Goal: Task Accomplishment & Management: Complete application form

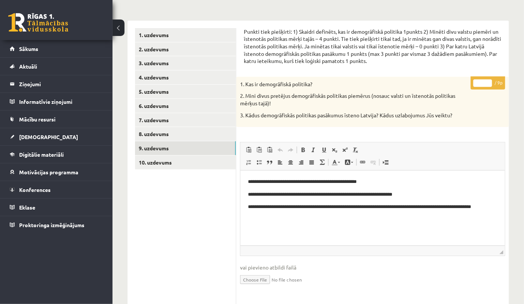
click at [483, 84] on input "number" at bounding box center [482, 84] width 19 height 8
click at [489, 81] on input "*" at bounding box center [482, 84] width 19 height 8
drag, startPoint x: 465, startPoint y: 46, endPoint x: 387, endPoint y: 55, distance: 79.3
click at [387, 55] on p "Punkti tiek piešķirti: 1) Skaidri definēts, kas ir demogrāfiskā politika 1punkt…" at bounding box center [373, 46] width 258 height 37
copy p "Par katru Latvijā īstenoto demogrāfiskās politikas pasākumu 1 punkts"
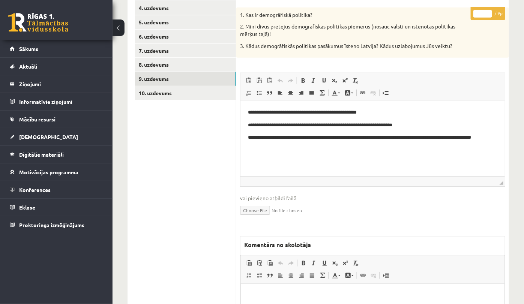
scroll to position [188, 0]
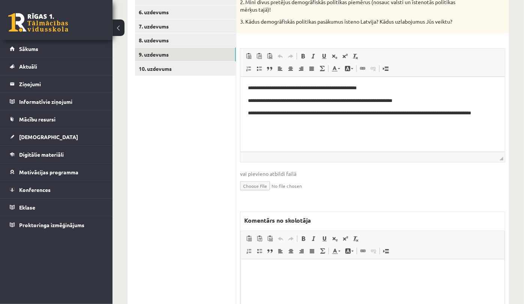
click at [286, 267] on p "Bagātinātā teksta redaktors, wiswyg-editor-47433980623940-1760335537-825" at bounding box center [372, 271] width 249 height 8
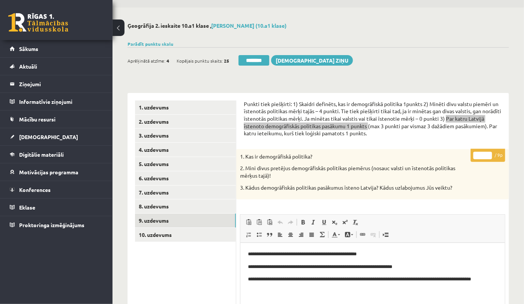
scroll to position [0, 0]
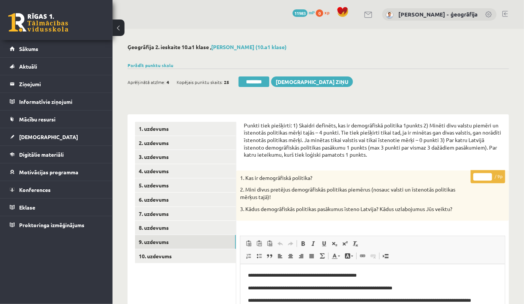
click at [490, 177] on input "*" at bounding box center [482, 177] width 19 height 8
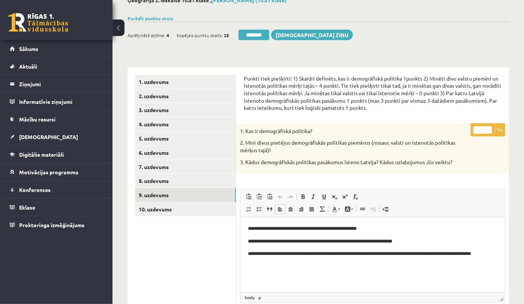
click at [315, 253] on p "**********" at bounding box center [372, 258] width 249 height 16
click at [488, 132] on input "*" at bounding box center [482, 130] width 19 height 8
click at [488, 128] on input "*" at bounding box center [482, 130] width 19 height 8
type input "*"
click at [488, 128] on input "*" at bounding box center [482, 130] width 19 height 8
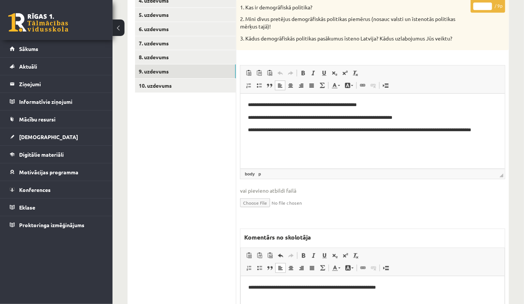
scroll to position [188, 0]
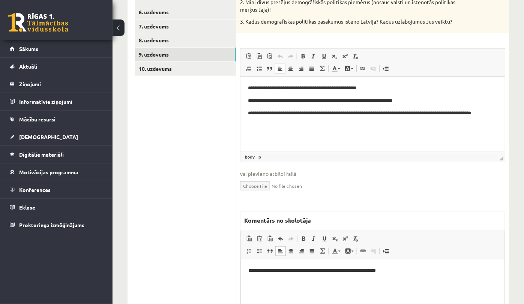
click at [380, 271] on p "**********" at bounding box center [372, 271] width 249 height 8
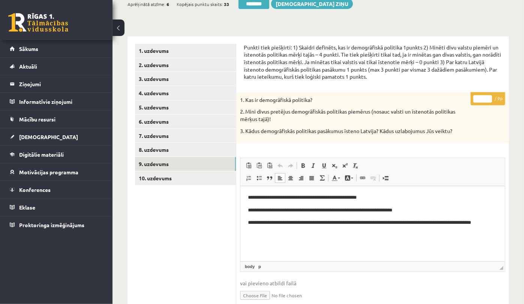
scroll to position [47, 0]
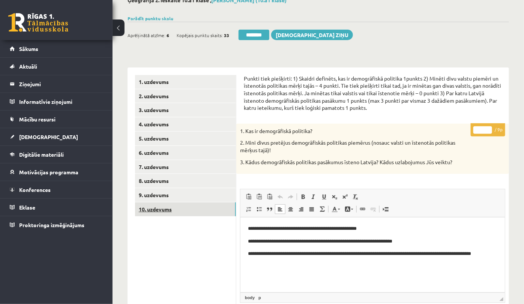
click at [158, 205] on link "10. uzdevums" at bounding box center [185, 210] width 101 height 14
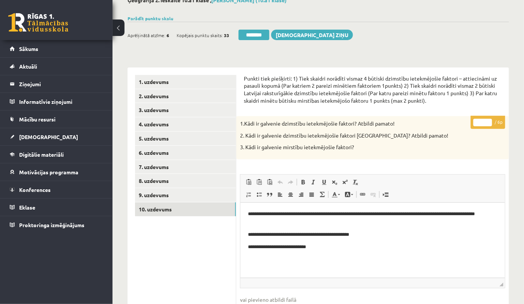
scroll to position [0, 0]
click at [491, 121] on input "*" at bounding box center [482, 123] width 19 height 8
type input "*"
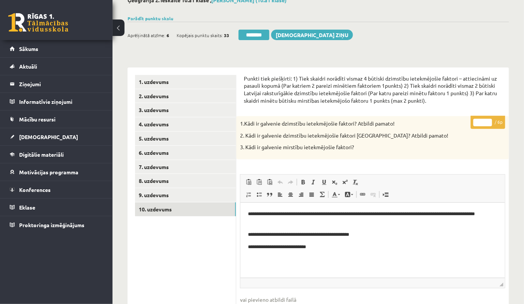
click at [491, 121] on input "*" at bounding box center [482, 123] width 19 height 8
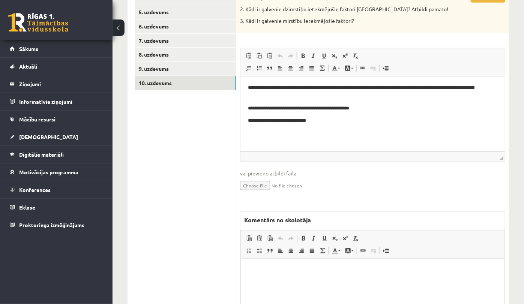
scroll to position [188, 0]
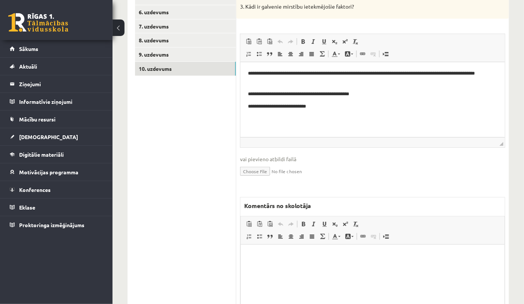
click at [274, 262] on html at bounding box center [372, 256] width 264 height 23
click at [260, 257] on p "**********" at bounding box center [372, 256] width 249 height 8
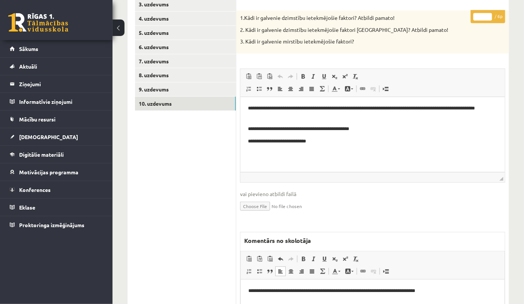
scroll to position [0, 0]
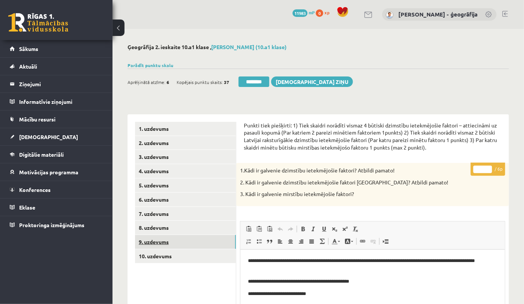
click at [156, 241] on link "9. uzdevums" at bounding box center [185, 242] width 101 height 14
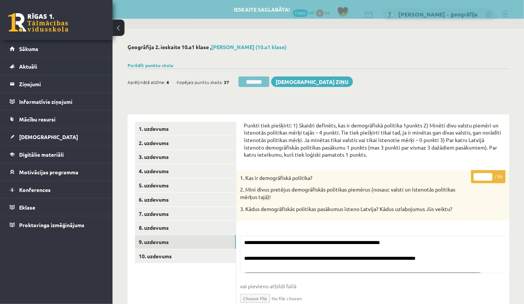
click at [249, 83] on input "********" at bounding box center [254, 82] width 31 height 11
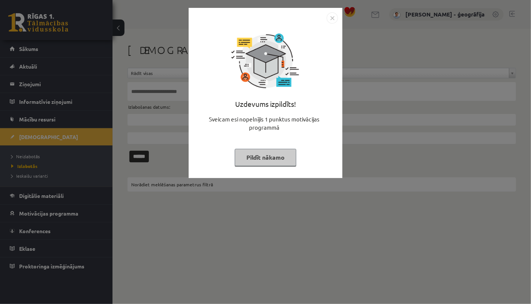
click at [276, 156] on button "Pildīt nākamo" at bounding box center [266, 157] width 62 height 17
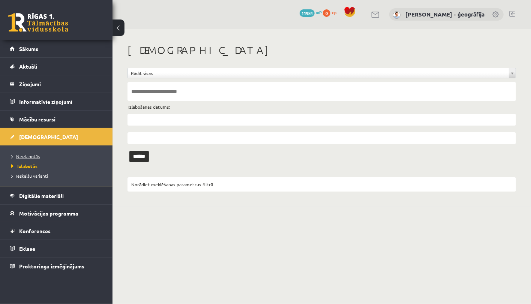
click at [31, 156] on span "Neizlabotās" at bounding box center [25, 156] width 29 height 6
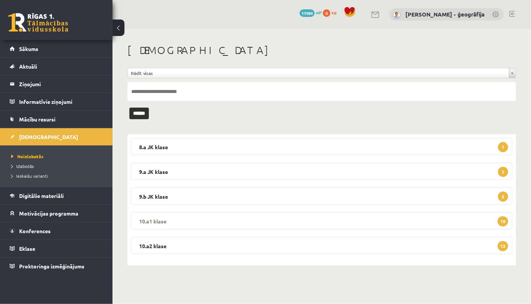
click at [257, 224] on legend "10.a1 klase 10" at bounding box center [321, 220] width 381 height 17
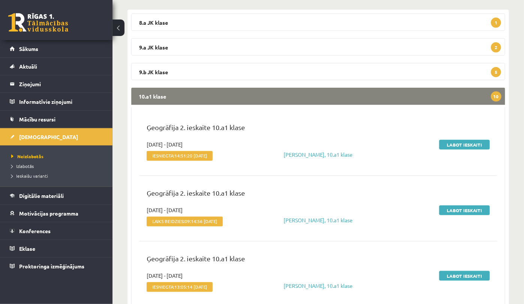
scroll to position [141, 0]
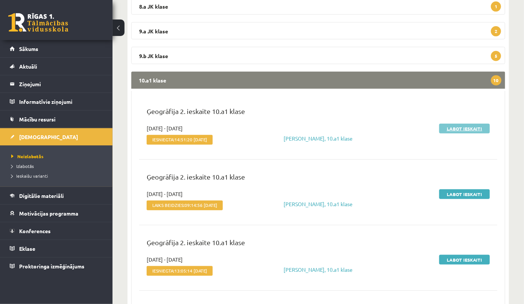
click at [459, 128] on link "Labot ieskaiti" at bounding box center [464, 129] width 51 height 10
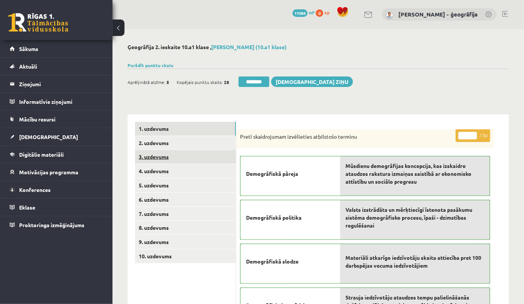
click at [170, 156] on link "3. uzdevums" at bounding box center [185, 157] width 101 height 14
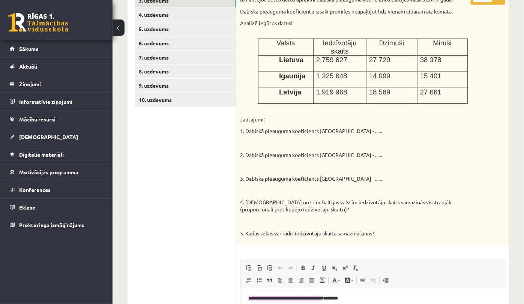
scroll to position [94, 0]
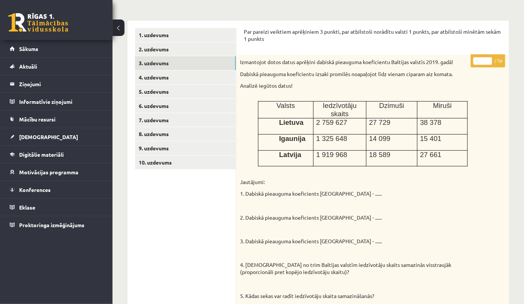
type input "*"
click at [488, 59] on input "*" at bounding box center [482, 61] width 19 height 8
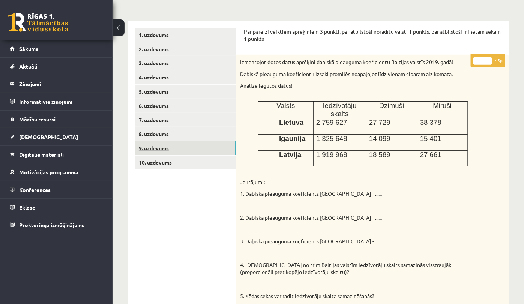
click at [164, 144] on link "9. uzdevums" at bounding box center [185, 148] width 101 height 14
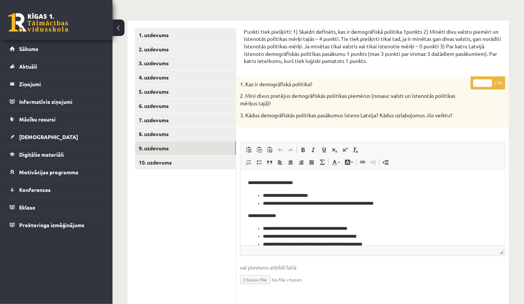
scroll to position [71, 0]
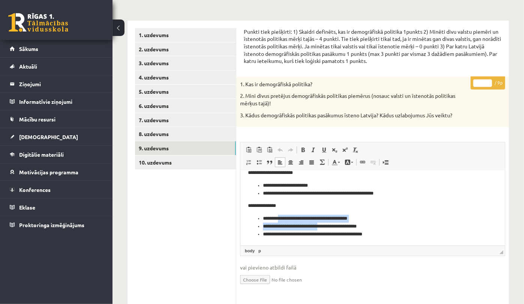
drag, startPoint x: 279, startPoint y: 216, endPoint x: 321, endPoint y: 226, distance: 43.5
click at [321, 226] on ul "**********" at bounding box center [372, 226] width 249 height 23
click at [328, 232] on li "**********" at bounding box center [369, 234] width 212 height 8
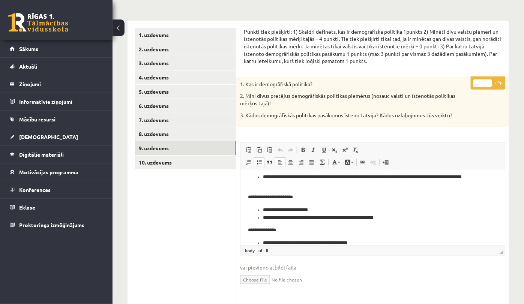
scroll to position [24, 0]
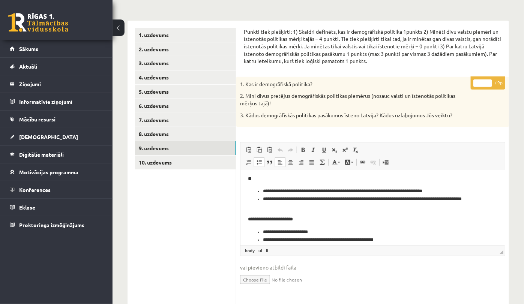
click at [481, 84] on input "*" at bounding box center [482, 84] width 19 height 8
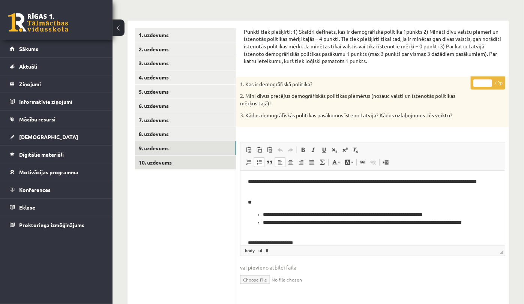
type input "*"
click at [143, 167] on link "10. uzdevums" at bounding box center [185, 163] width 101 height 14
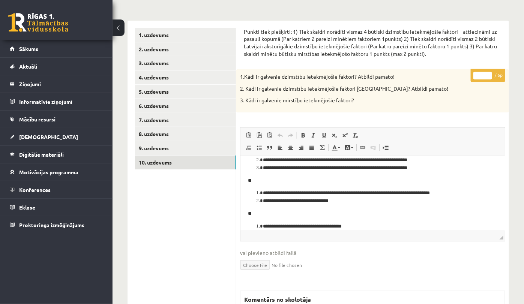
scroll to position [42, 0]
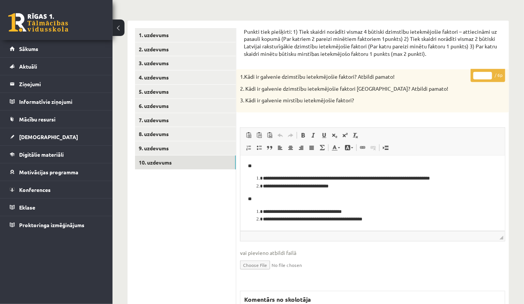
click at [484, 73] on input "*" at bounding box center [482, 76] width 19 height 8
type input "*"
click at [186, 151] on link "9. uzdevums" at bounding box center [185, 148] width 101 height 14
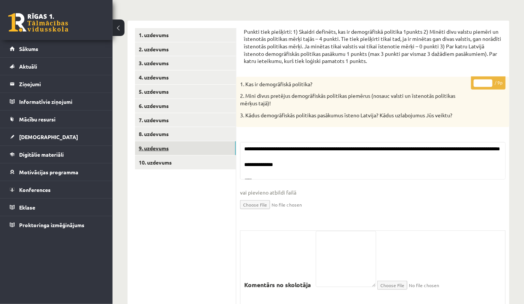
scroll to position [0, 0]
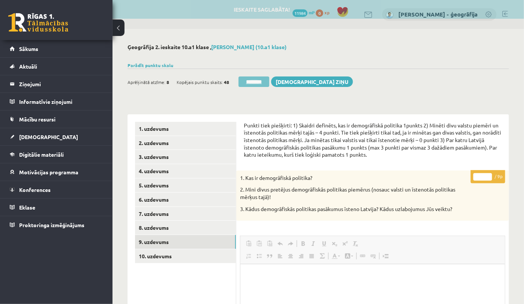
click at [251, 83] on input "********" at bounding box center [254, 82] width 31 height 11
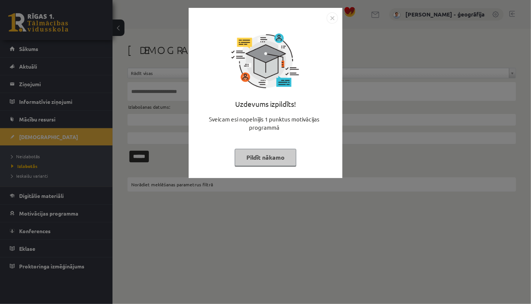
click at [261, 161] on button "Pildīt nākamo" at bounding box center [266, 157] width 62 height 17
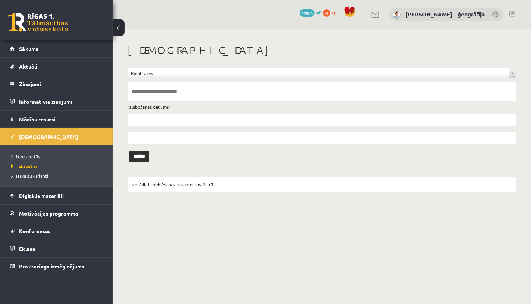
click at [27, 158] on span "Neizlabotās" at bounding box center [25, 156] width 29 height 6
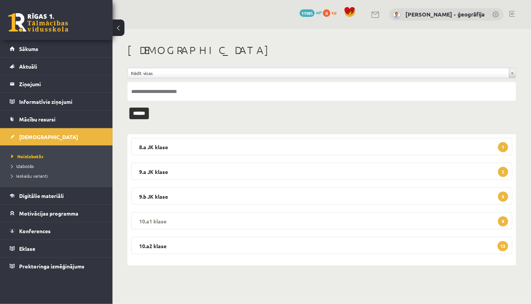
click at [219, 222] on legend "10.a1 klase 9" at bounding box center [321, 220] width 381 height 17
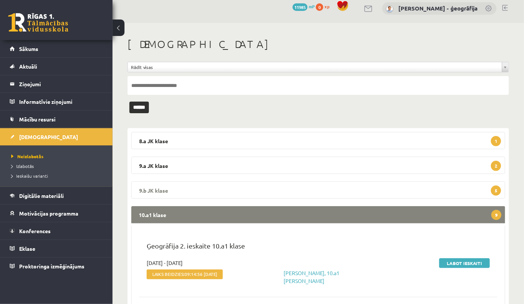
scroll to position [47, 0]
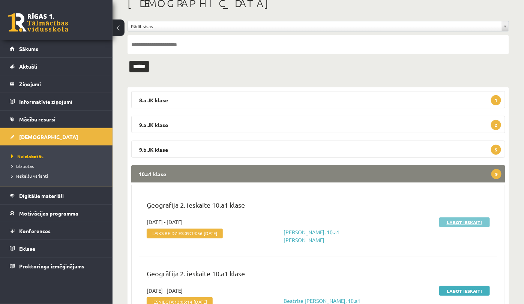
click at [466, 224] on link "Labot ieskaiti" at bounding box center [464, 223] width 51 height 10
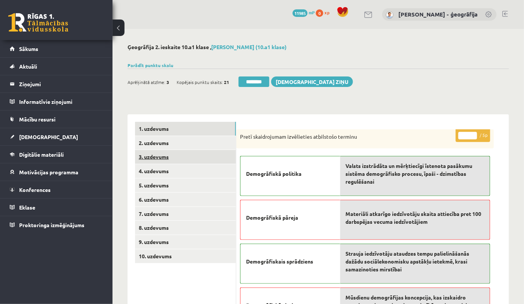
click at [155, 155] on link "3. uzdevums" at bounding box center [185, 157] width 101 height 14
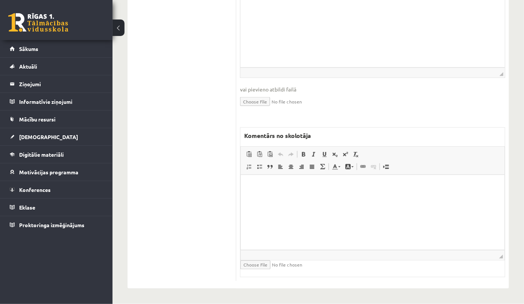
scroll to position [83, 0]
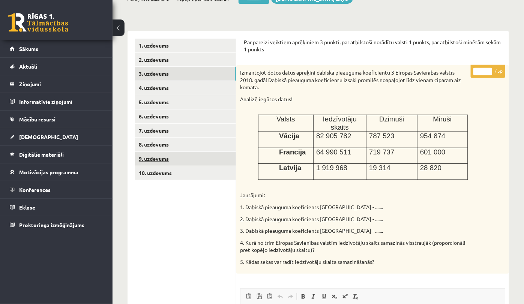
click at [161, 155] on link "9. uzdevums" at bounding box center [185, 159] width 101 height 14
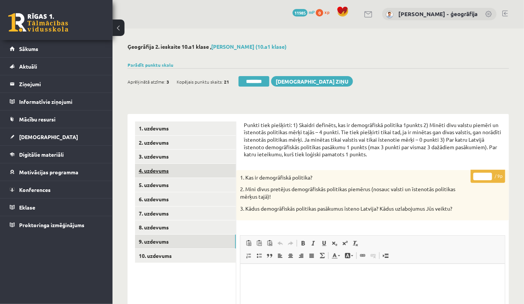
scroll to position [0, 0]
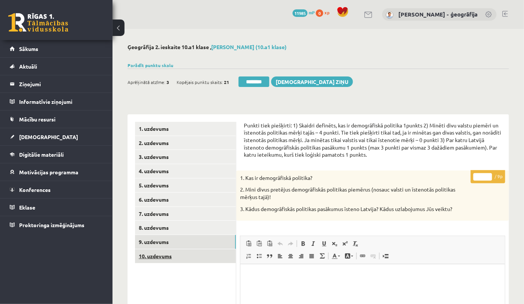
click at [150, 257] on link "10. uzdevums" at bounding box center [185, 256] width 101 height 14
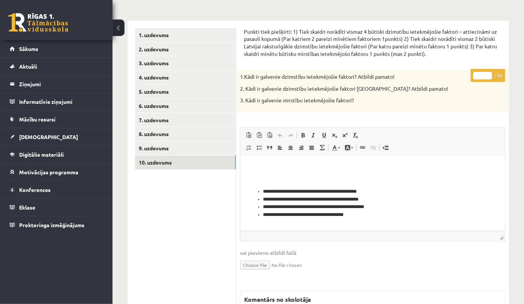
scroll to position [47, 0]
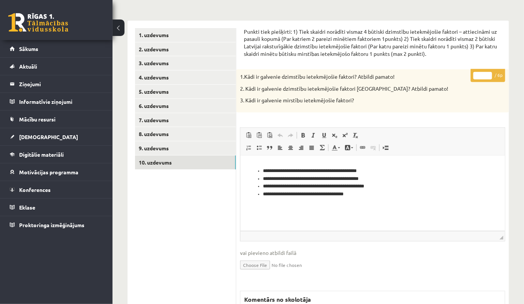
click at [489, 74] on input "*" at bounding box center [482, 76] width 19 height 8
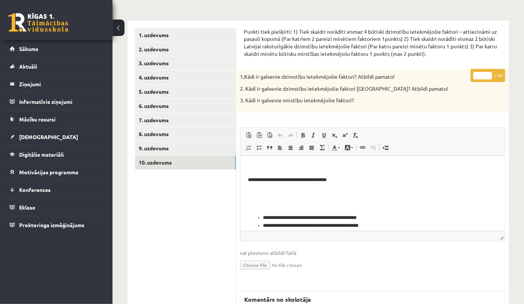
click at [489, 77] on input "*" at bounding box center [482, 76] width 19 height 8
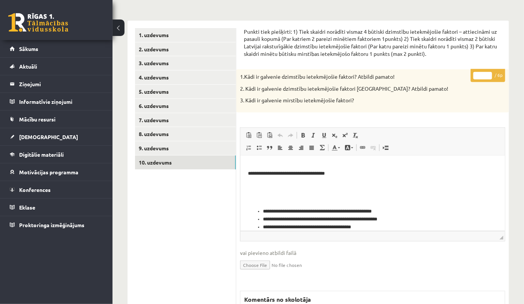
scroll to position [301, 0]
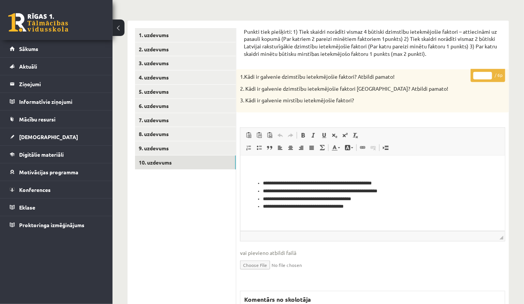
type input "*"
click at [488, 75] on input "*" at bounding box center [482, 76] width 19 height 8
click at [174, 148] on link "9. uzdevums" at bounding box center [185, 148] width 101 height 14
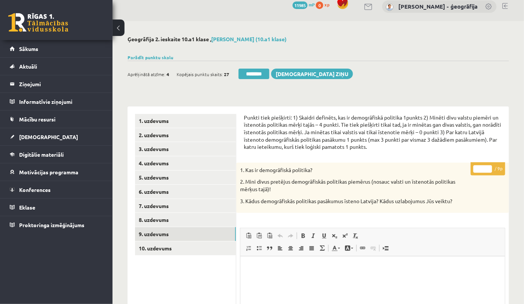
scroll to position [0, 0]
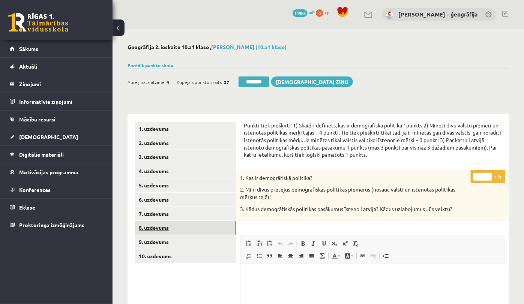
click at [159, 232] on link "8. uzdevums" at bounding box center [185, 228] width 101 height 14
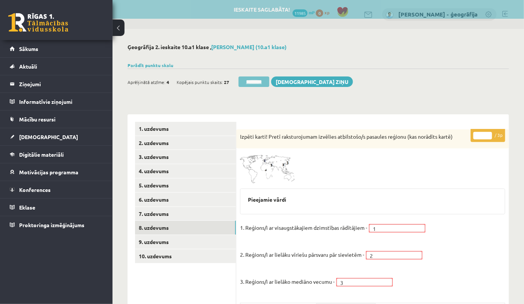
click at [261, 78] on input "********" at bounding box center [254, 82] width 31 height 11
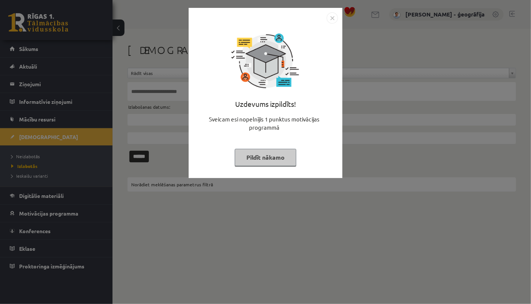
click at [278, 162] on button "Pildīt nākamo" at bounding box center [266, 157] width 62 height 17
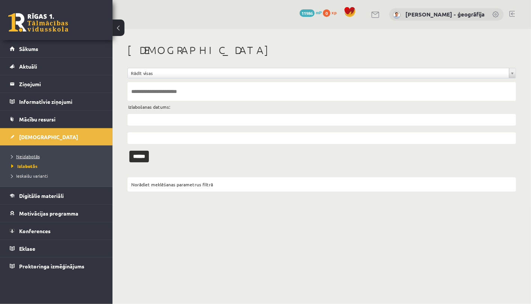
click at [34, 158] on span "Neizlabotās" at bounding box center [25, 156] width 29 height 6
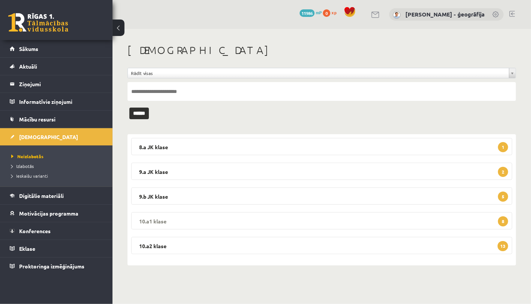
click at [186, 222] on legend "10.a1 [PERSON_NAME] 8" at bounding box center [321, 220] width 381 height 17
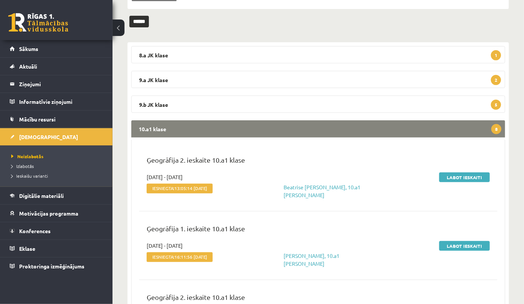
scroll to position [94, 0]
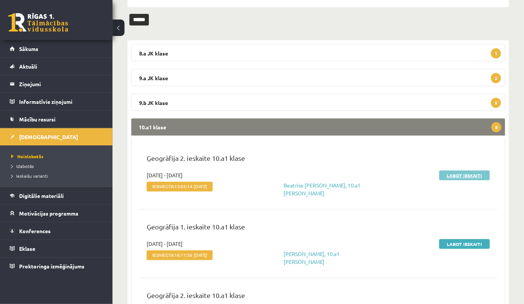
click at [469, 171] on link "Labot ieskaiti" at bounding box center [464, 176] width 51 height 10
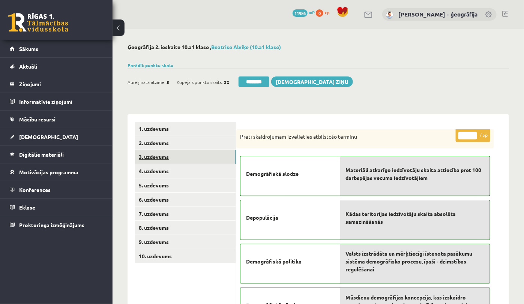
click at [156, 159] on link "3. uzdevums" at bounding box center [185, 157] width 101 height 14
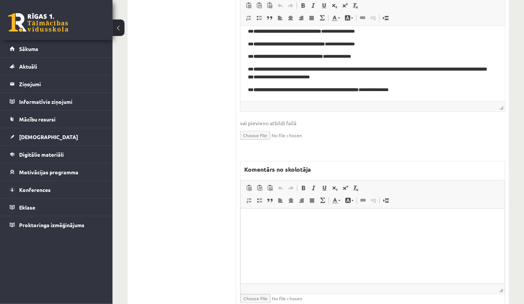
scroll to position [375, 0]
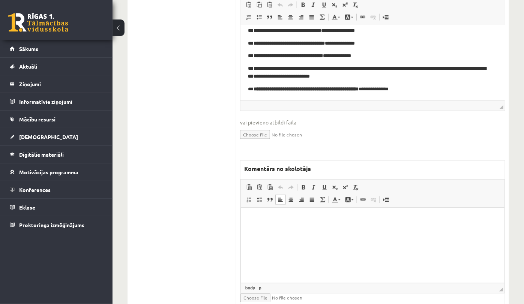
click at [301, 220] on p "Bagātinātā teksta redaktors, wiswyg-editor-47433855369640-1760339022-406" at bounding box center [372, 220] width 249 height 8
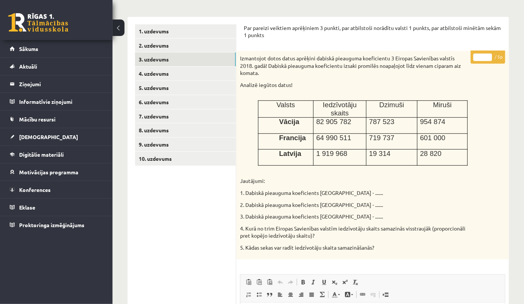
scroll to position [83, 0]
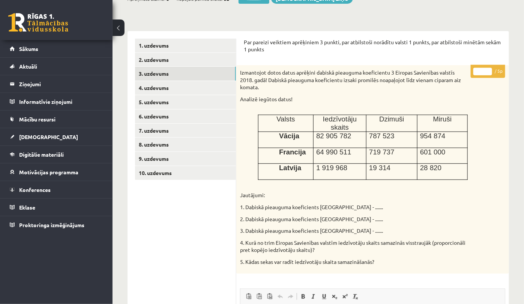
click at [488, 70] on input "*" at bounding box center [482, 72] width 19 height 8
type input "*"
click at [488, 70] on input "*" at bounding box center [482, 72] width 19 height 8
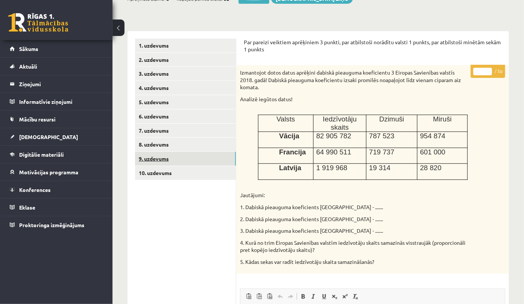
click at [156, 158] on link "9. uzdevums" at bounding box center [185, 159] width 101 height 14
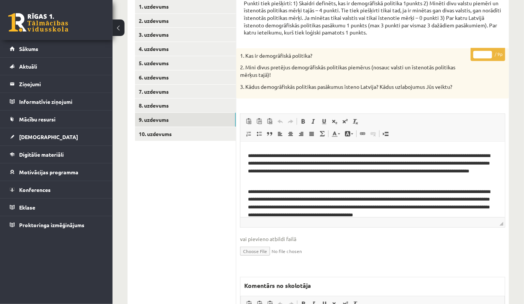
scroll to position [36, 0]
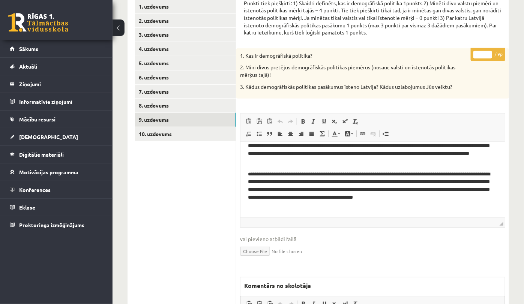
click at [488, 51] on input "*" at bounding box center [482, 55] width 19 height 8
type input "*"
click at [169, 133] on link "10. uzdevums" at bounding box center [185, 134] width 101 height 14
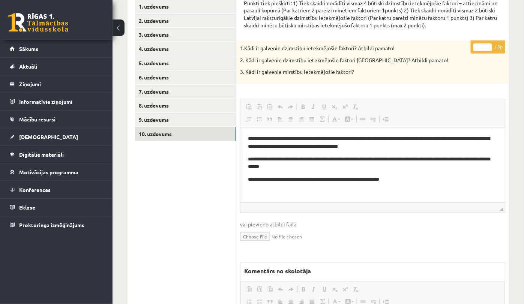
scroll to position [0, 0]
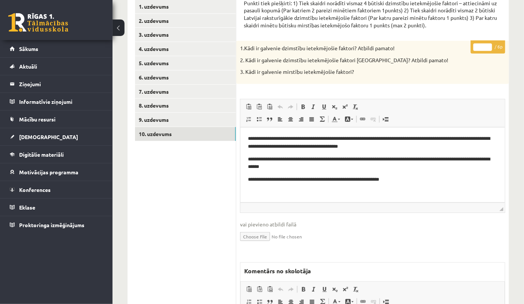
click at [489, 44] on input "*" at bounding box center [482, 48] width 19 height 8
type input "*"
click at [489, 47] on input "*" at bounding box center [482, 48] width 19 height 8
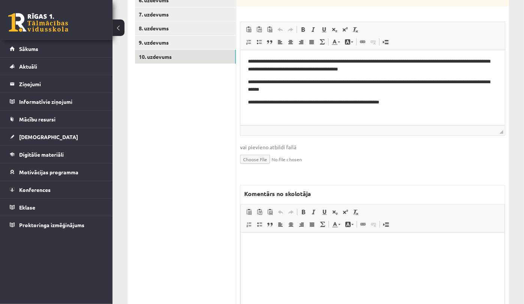
scroll to position [216, 0]
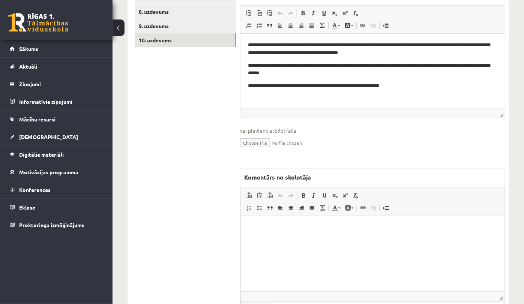
click at [273, 221] on html at bounding box center [372, 227] width 264 height 23
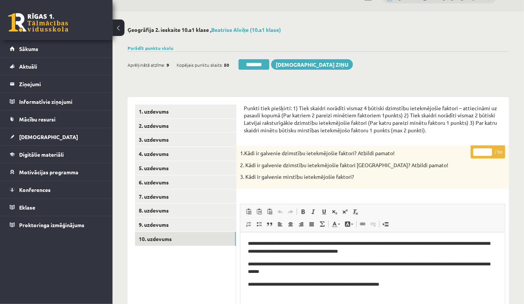
scroll to position [0, 0]
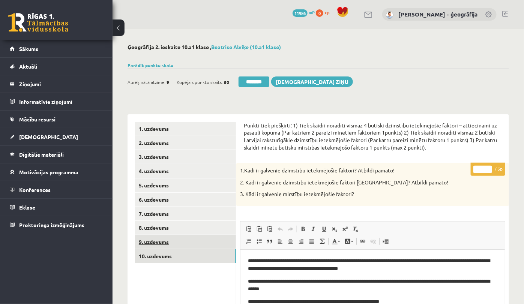
click at [167, 243] on link "9. uzdevums" at bounding box center [185, 242] width 101 height 14
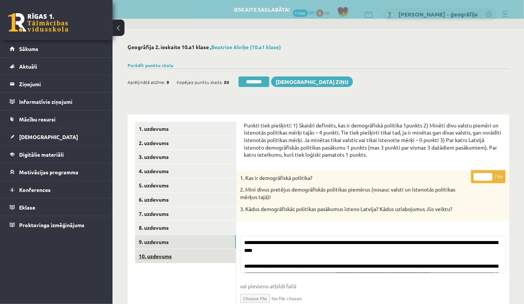
click at [164, 256] on link "10. uzdevums" at bounding box center [185, 256] width 101 height 14
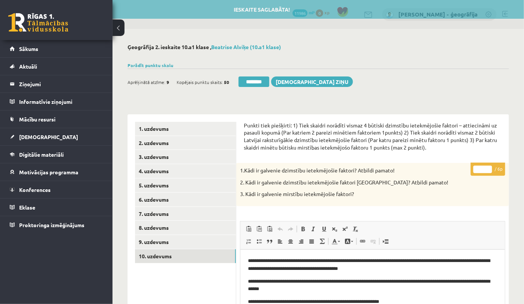
click at [489, 170] on input "*" at bounding box center [482, 170] width 19 height 8
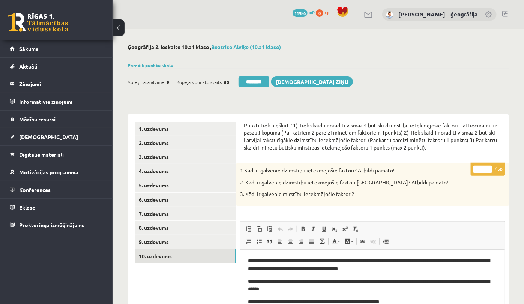
type input "*"
click at [489, 166] on input "*" at bounding box center [482, 170] width 19 height 8
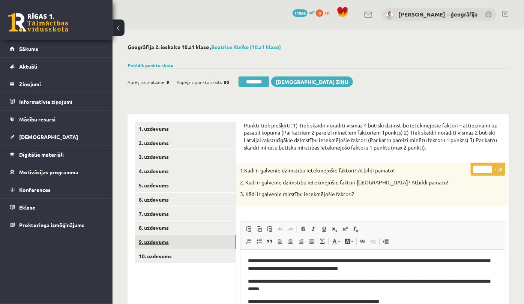
click at [176, 242] on link "9. uzdevums" at bounding box center [185, 242] width 101 height 14
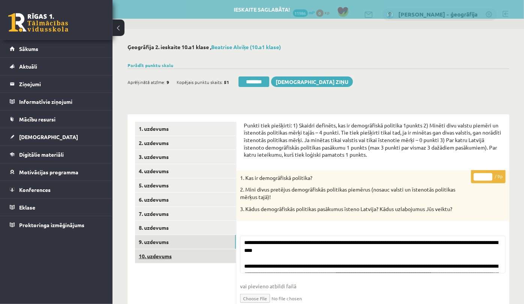
click at [153, 259] on link "10. uzdevums" at bounding box center [185, 256] width 101 height 14
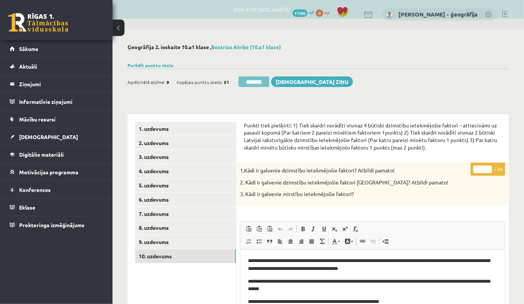
click at [253, 80] on input "********" at bounding box center [254, 82] width 31 height 11
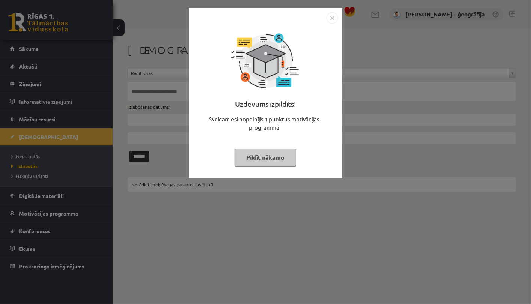
click at [281, 164] on button "Pildīt nākamo" at bounding box center [266, 157] width 62 height 17
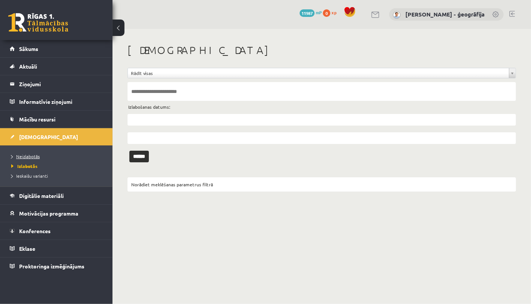
click at [33, 159] on link "Neizlabotās" at bounding box center [58, 156] width 94 height 7
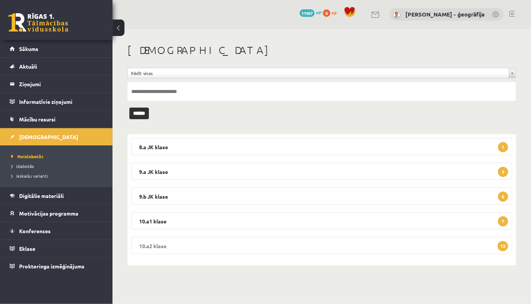
click at [210, 248] on legend "10.a2 klase 13" at bounding box center [321, 245] width 381 height 17
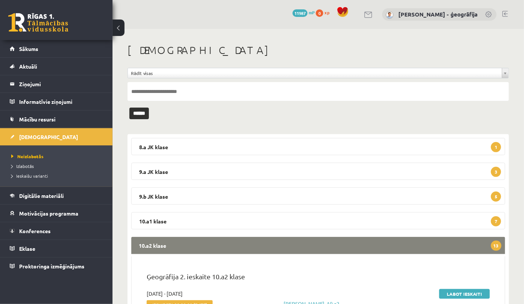
click at [210, 248] on legend "10.a2 klase 13" at bounding box center [318, 245] width 374 height 17
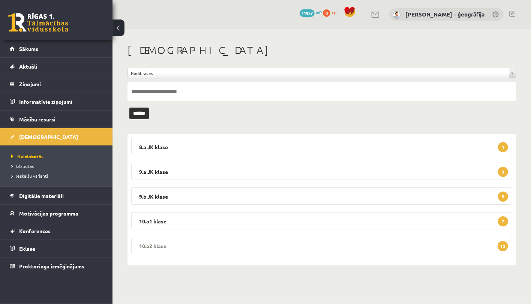
click at [240, 244] on legend "10.a2 klase 13" at bounding box center [321, 245] width 381 height 17
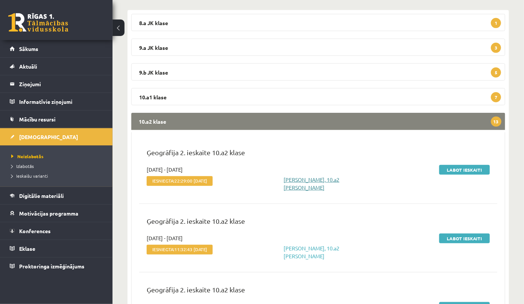
scroll to position [141, 0]
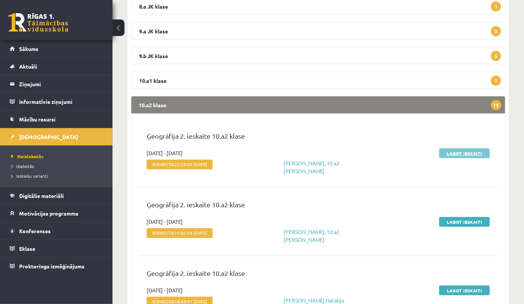
click at [459, 156] on link "Labot ieskaiti" at bounding box center [464, 154] width 51 height 10
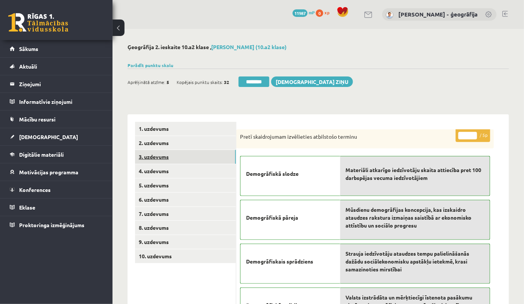
click at [159, 152] on link "3. uzdevums" at bounding box center [185, 157] width 101 height 14
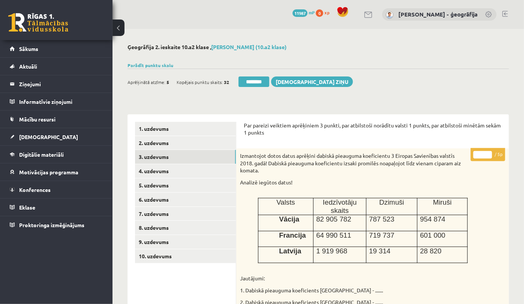
type input "*"
click at [486, 153] on input "*" at bounding box center [482, 155] width 19 height 8
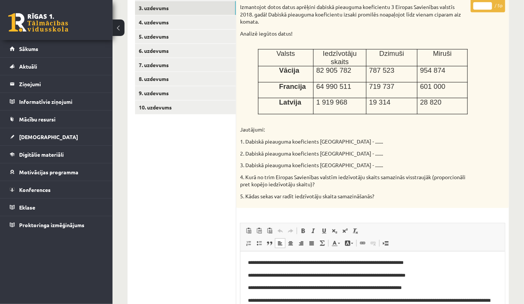
scroll to position [94, 0]
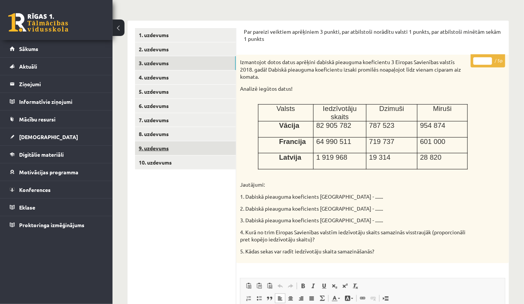
click at [171, 146] on link "9. uzdevums" at bounding box center [185, 148] width 101 height 14
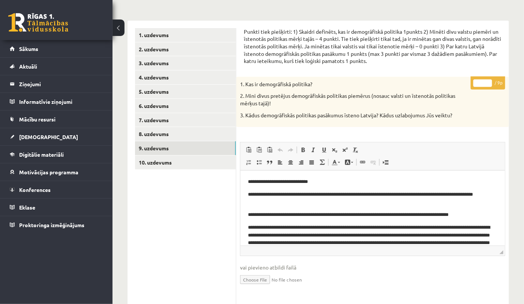
scroll to position [0, 0]
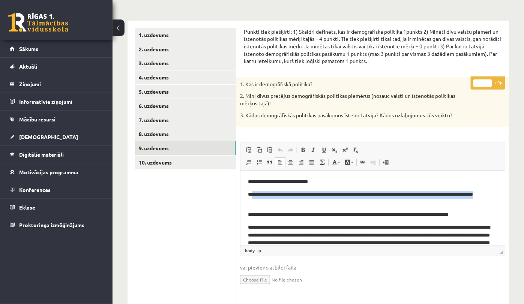
drag, startPoint x: 254, startPoint y: 195, endPoint x: 269, endPoint y: 203, distance: 16.9
click at [269, 203] on p "**********" at bounding box center [369, 199] width 242 height 16
click at [272, 203] on p "**********" at bounding box center [369, 199] width 242 height 16
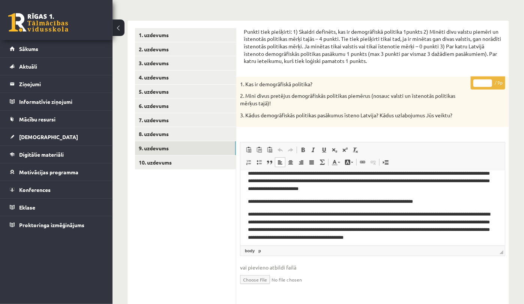
scroll to position [74, 0]
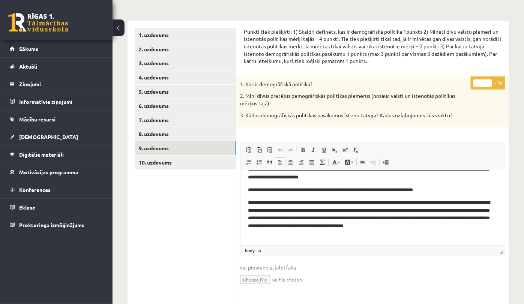
click at [483, 84] on input "*" at bounding box center [482, 84] width 19 height 8
type input "*"
click at [156, 164] on link "10. uzdevums" at bounding box center [185, 163] width 101 height 14
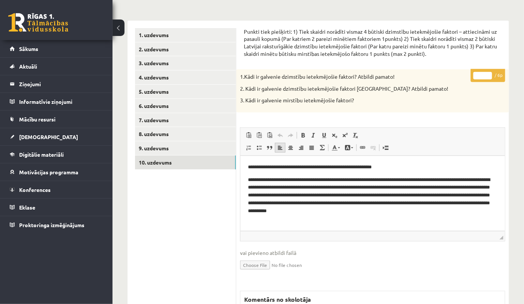
scroll to position [0, 0]
drag, startPoint x: 301, startPoint y: 186, endPoint x: 332, endPoint y: 188, distance: 30.8
click at [332, 188] on p "**********" at bounding box center [369, 195] width 242 height 39
drag, startPoint x: 295, startPoint y: 193, endPoint x: 355, endPoint y: 198, distance: 60.6
click at [355, 198] on p "**********" at bounding box center [369, 195] width 242 height 39
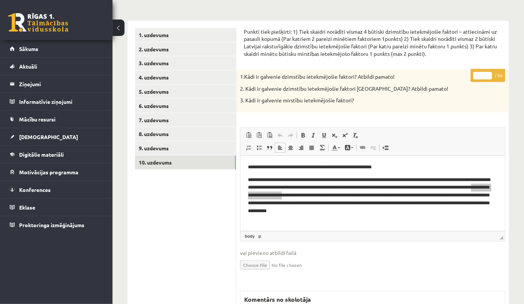
type input "*"
click at [488, 72] on input "*" at bounding box center [482, 76] width 19 height 8
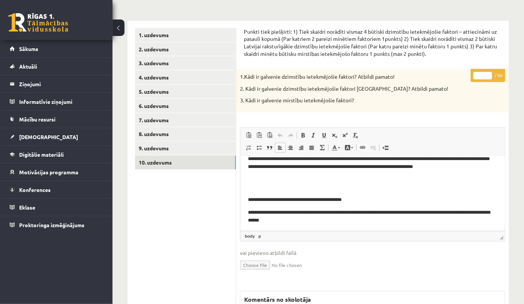
scroll to position [99, 0]
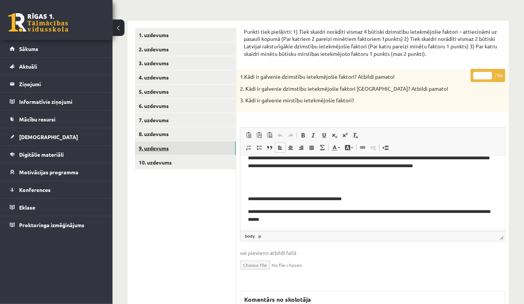
click at [189, 147] on link "9. uzdevums" at bounding box center [185, 148] width 101 height 14
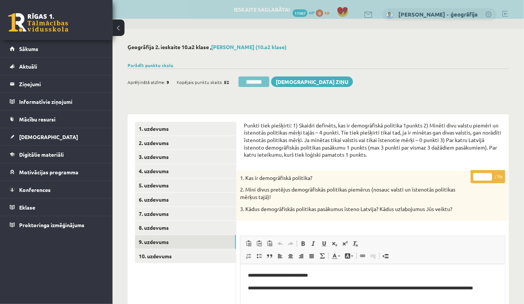
scroll to position [0, 0]
click at [255, 86] on input "********" at bounding box center [254, 82] width 31 height 11
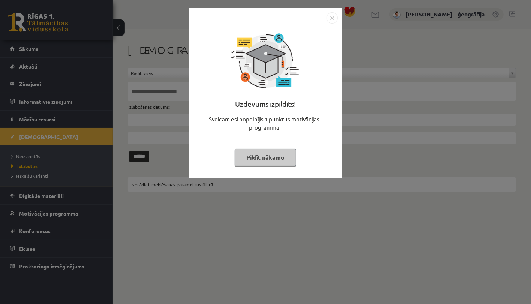
click at [245, 159] on button "Pildīt nākamo" at bounding box center [266, 157] width 62 height 17
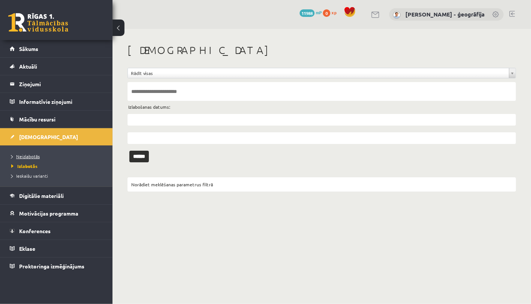
click at [29, 158] on span "Neizlabotās" at bounding box center [25, 156] width 29 height 6
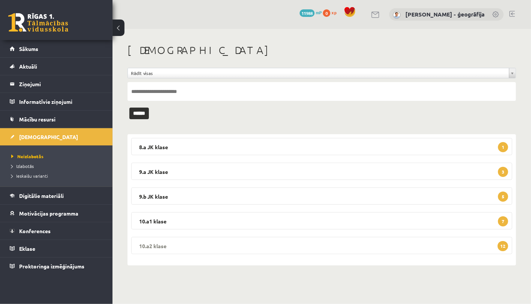
click at [288, 245] on legend "10.a2 klase 12" at bounding box center [321, 245] width 381 height 17
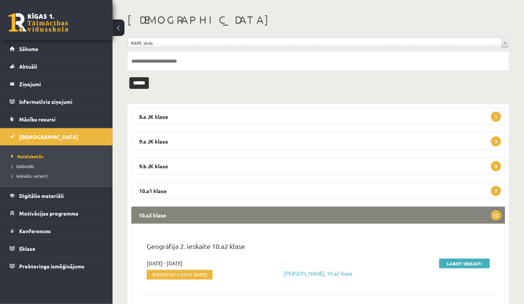
scroll to position [47, 0]
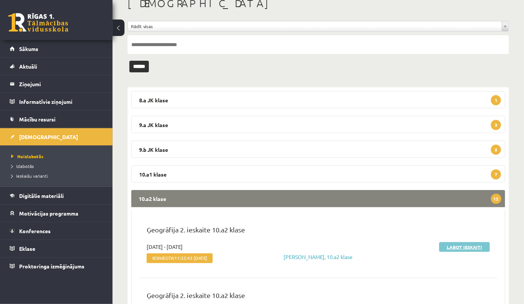
click at [456, 246] on link "Labot ieskaiti" at bounding box center [464, 247] width 51 height 10
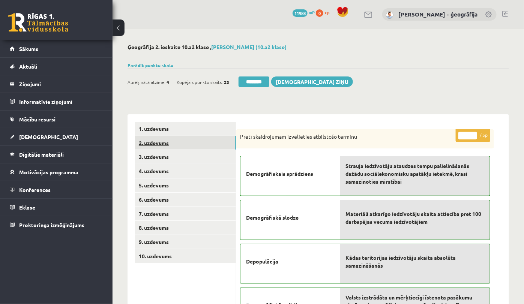
click at [169, 143] on link "2. uzdevums" at bounding box center [185, 143] width 101 height 14
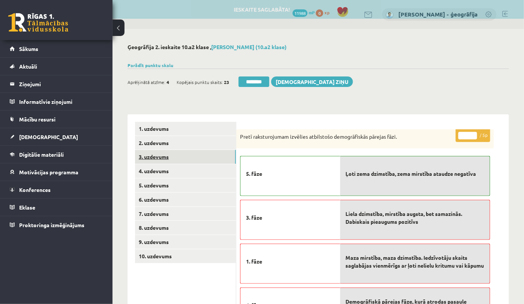
click at [164, 155] on link "3. uzdevums" at bounding box center [185, 157] width 101 height 14
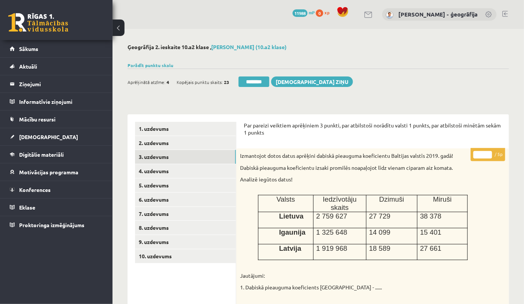
click at [485, 156] on input "*" at bounding box center [482, 155] width 19 height 8
type input "*"
click at [156, 226] on link "8. uzdevums" at bounding box center [185, 228] width 101 height 14
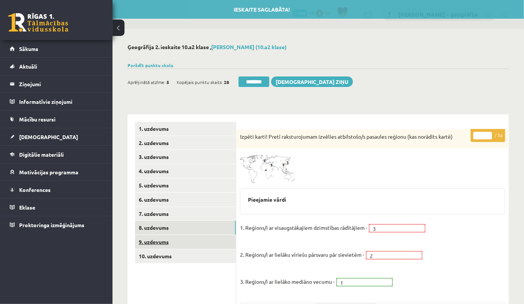
click at [156, 242] on link "9. uzdevums" at bounding box center [185, 242] width 101 height 14
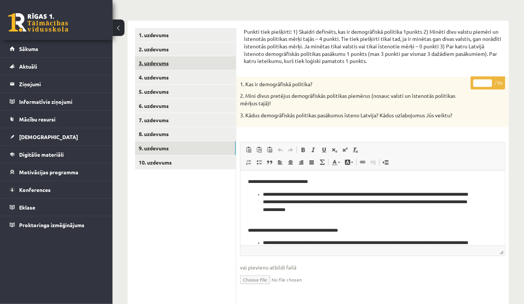
click at [154, 66] on link "3. uzdevums" at bounding box center [185, 63] width 101 height 14
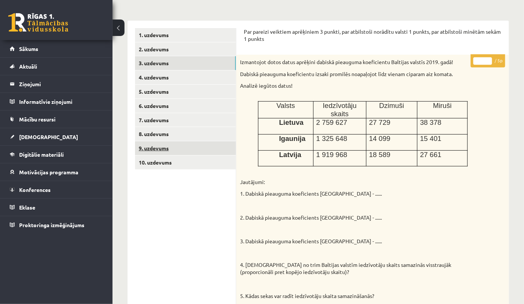
click at [164, 145] on link "9. uzdevums" at bounding box center [185, 148] width 101 height 14
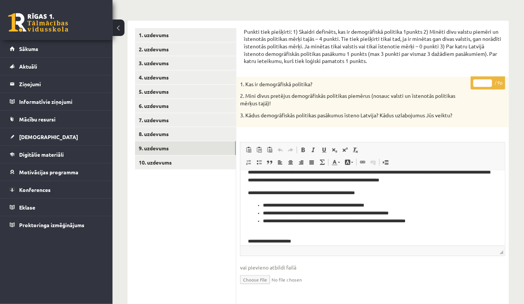
scroll to position [141, 0]
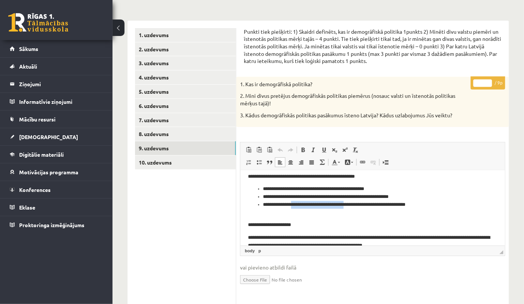
drag, startPoint x: 299, startPoint y: 205, endPoint x: 368, endPoint y: 206, distance: 69.0
click at [368, 206] on li "**********" at bounding box center [369, 205] width 212 height 8
drag, startPoint x: 404, startPoint y: 207, endPoint x: 390, endPoint y: 206, distance: 13.6
click at [390, 206] on li "**********" at bounding box center [369, 205] width 212 height 8
click at [428, 206] on li "**********" at bounding box center [369, 205] width 212 height 8
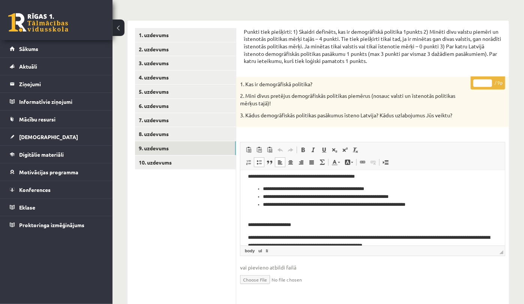
scroll to position [188, 0]
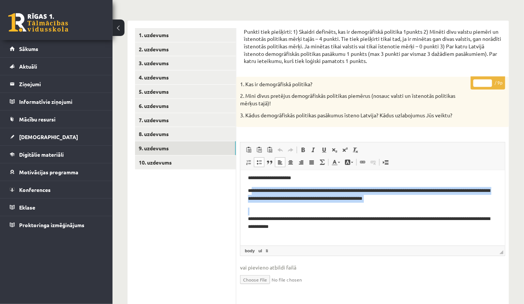
drag, startPoint x: 252, startPoint y: 192, endPoint x: 410, endPoint y: 204, distance: 158.4
click at [410, 204] on body "**********" at bounding box center [372, 124] width 249 height 269
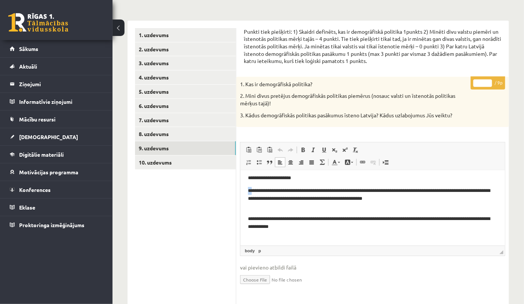
click at [416, 200] on p "**********" at bounding box center [369, 195] width 242 height 16
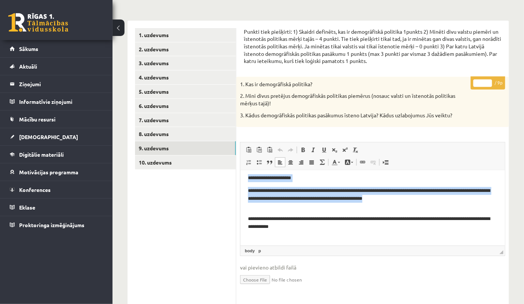
drag, startPoint x: 416, startPoint y: 200, endPoint x: 244, endPoint y: 180, distance: 172.9
click at [244, 180] on html "**********" at bounding box center [372, 125] width 264 height 284
click at [261, 193] on p "**********" at bounding box center [369, 195] width 242 height 16
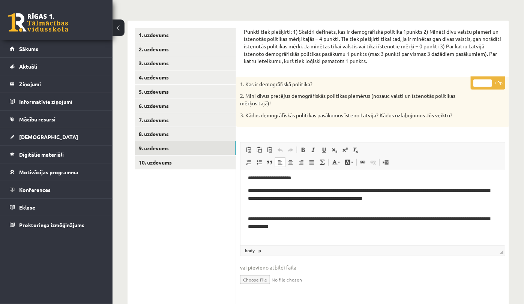
type input "*"
click at [488, 82] on input "*" at bounding box center [482, 84] width 19 height 8
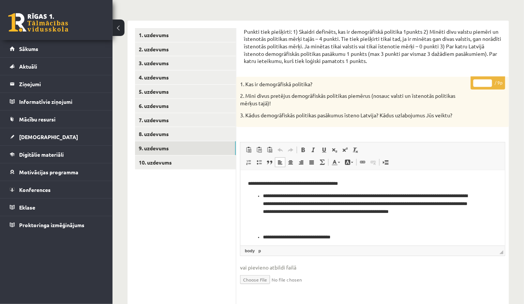
scroll to position [0, 0]
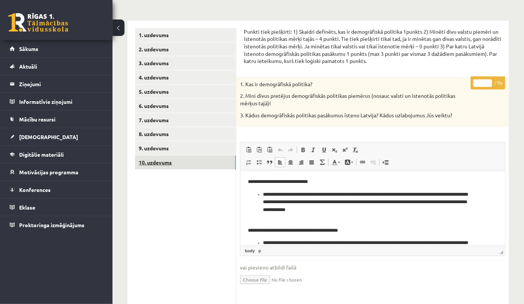
click at [177, 167] on link "10. uzdevums" at bounding box center [185, 163] width 101 height 14
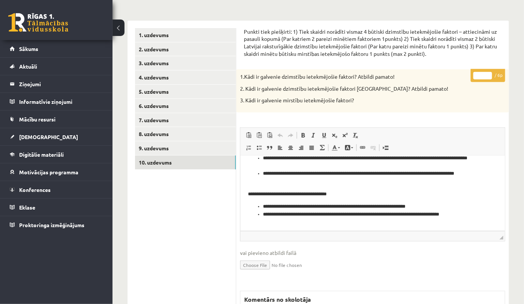
scroll to position [111, 0]
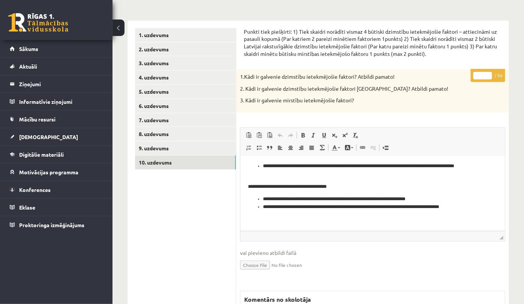
type input "*"
click at [489, 74] on input "*" at bounding box center [482, 76] width 19 height 8
click at [188, 153] on link "9. uzdevums" at bounding box center [185, 148] width 101 height 14
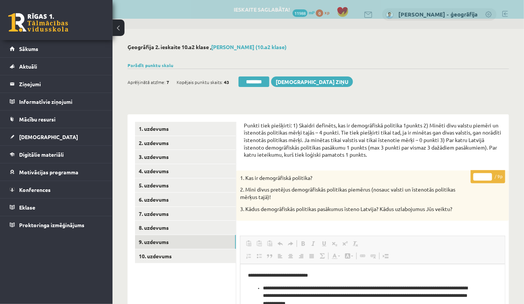
scroll to position [0, 0]
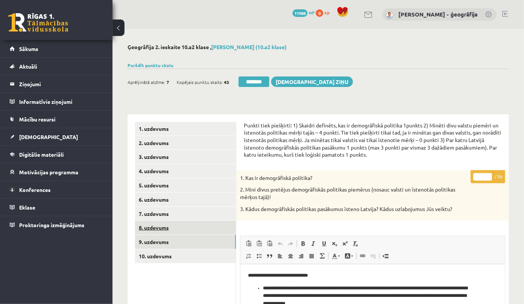
click at [156, 230] on link "8. uzdevums" at bounding box center [185, 228] width 101 height 14
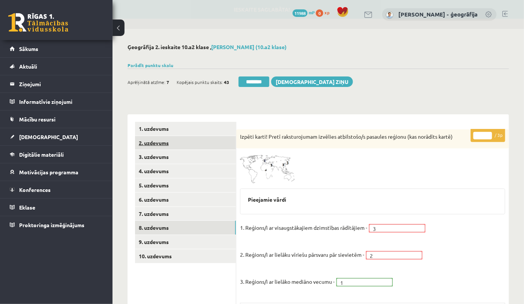
click at [161, 143] on link "2. uzdevums" at bounding box center [185, 143] width 101 height 14
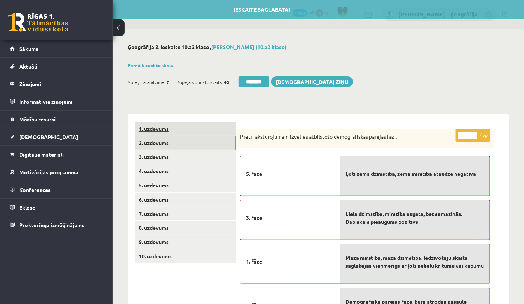
click at [160, 127] on link "1. uzdevums" at bounding box center [185, 129] width 101 height 14
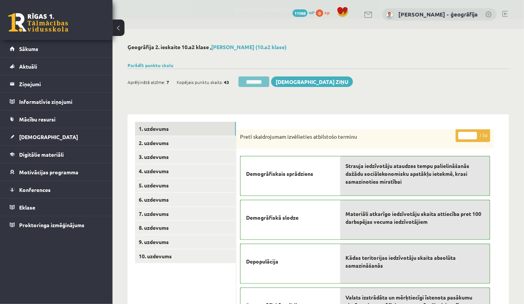
click at [242, 80] on input "********" at bounding box center [254, 82] width 31 height 11
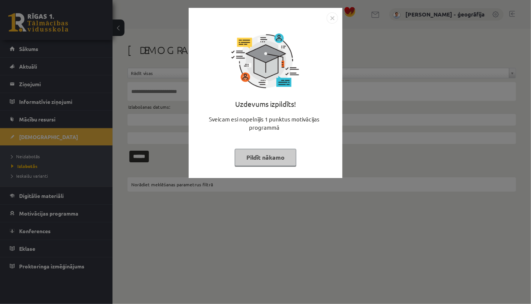
click at [274, 151] on button "Pildīt nākamo" at bounding box center [266, 157] width 62 height 17
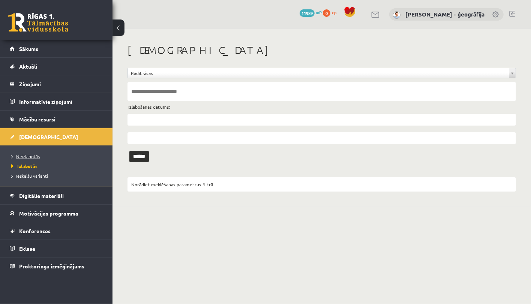
click at [33, 158] on span "Neizlabotās" at bounding box center [25, 156] width 29 height 6
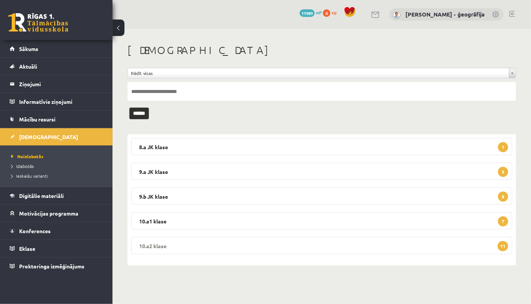
click at [198, 248] on legend "10.a2 klase 11" at bounding box center [321, 245] width 381 height 17
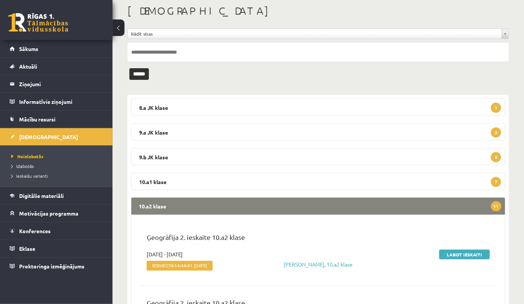
scroll to position [94, 0]
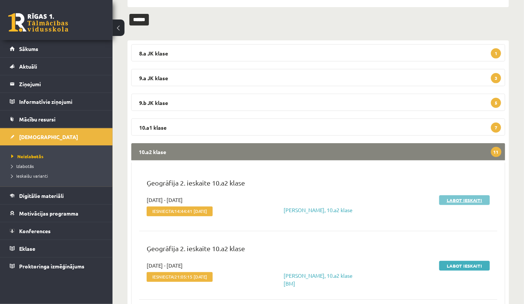
click at [462, 199] on link "Labot ieskaiti" at bounding box center [464, 200] width 51 height 10
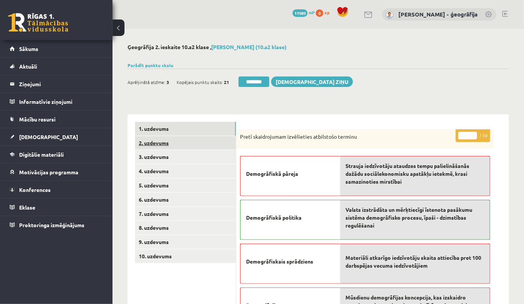
click at [169, 144] on link "2. uzdevums" at bounding box center [185, 143] width 101 height 14
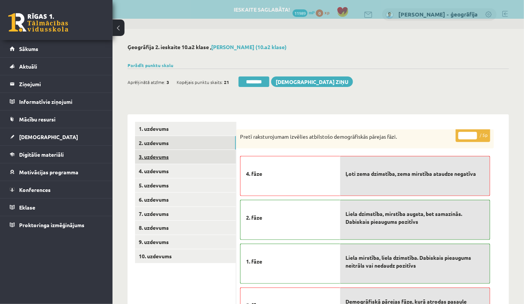
click at [165, 156] on link "3. uzdevums" at bounding box center [185, 157] width 101 height 14
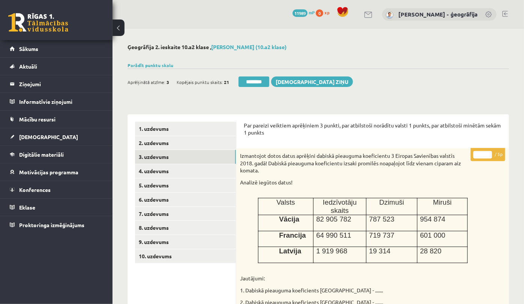
scroll to position [47, 0]
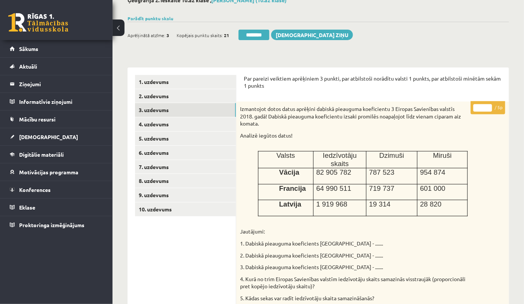
type input "*"
click at [488, 105] on input "*" at bounding box center [482, 108] width 19 height 8
click at [162, 194] on link "9. uzdevums" at bounding box center [185, 195] width 101 height 14
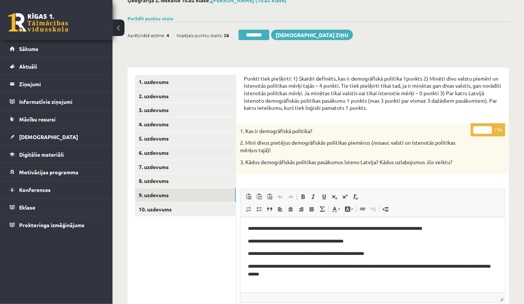
scroll to position [0, 0]
drag, startPoint x: 295, startPoint y: 242, endPoint x: 361, endPoint y: 245, distance: 66.1
click at [361, 245] on p "**********" at bounding box center [369, 241] width 242 height 8
drag, startPoint x: 254, startPoint y: 256, endPoint x: 294, endPoint y: 258, distance: 40.9
click at [294, 258] on body "**********" at bounding box center [372, 258] width 249 height 66
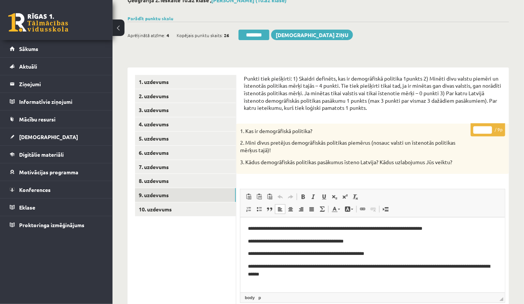
click at [294, 277] on p "**********" at bounding box center [369, 271] width 242 height 16
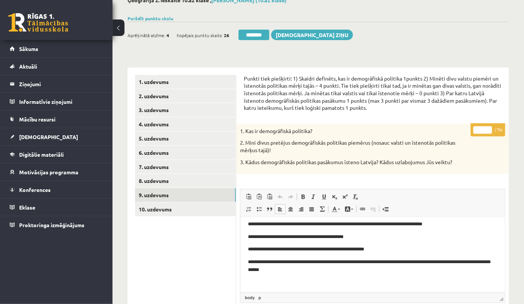
scroll to position [6, 0]
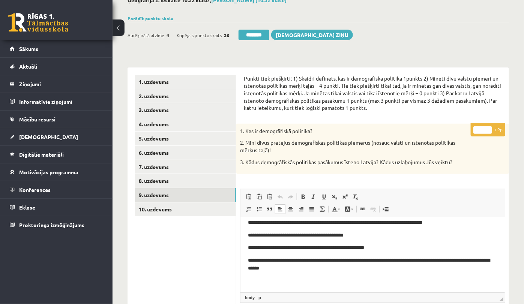
type input "*"
click at [488, 128] on input "*" at bounding box center [482, 130] width 19 height 8
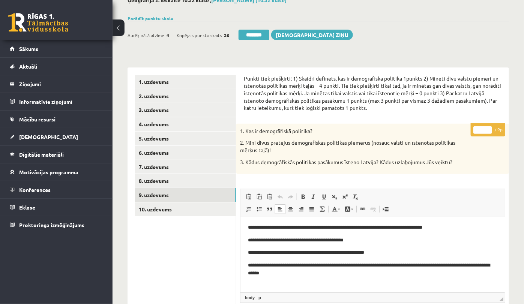
scroll to position [0, 0]
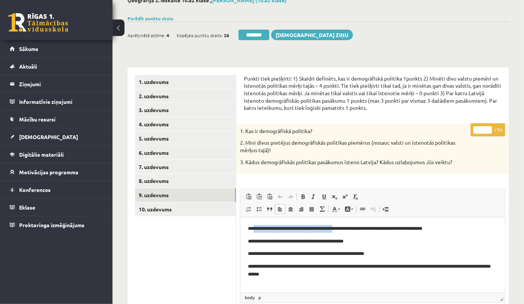
drag, startPoint x: 254, startPoint y: 230, endPoint x: 343, endPoint y: 229, distance: 89.7
click at [342, 228] on p "**********" at bounding box center [369, 229] width 242 height 8
click at [354, 235] on body "**********" at bounding box center [372, 258] width 249 height 66
click at [362, 243] on p "**********" at bounding box center [369, 241] width 242 height 8
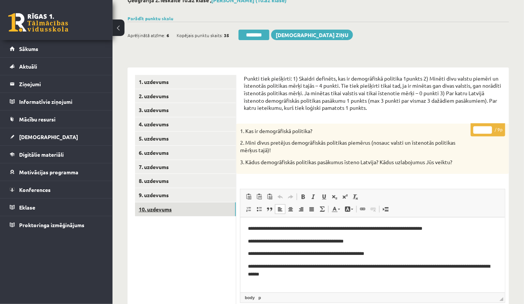
click at [159, 214] on link "10. uzdevums" at bounding box center [185, 210] width 101 height 14
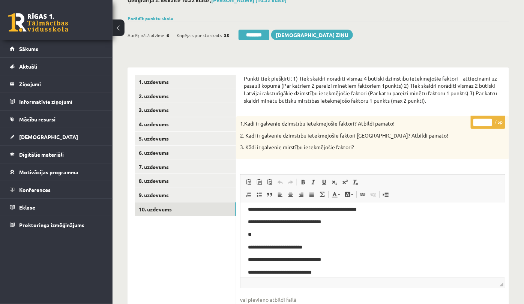
scroll to position [122, 0]
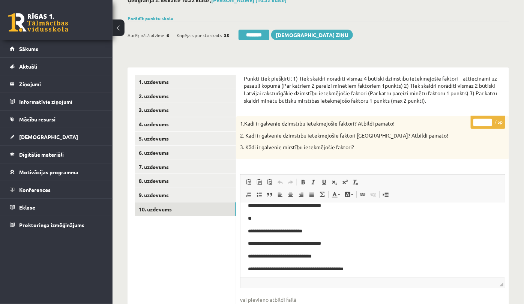
type input "*"
click at [488, 119] on input "*" at bounding box center [482, 123] width 19 height 8
click at [188, 197] on link "9. uzdevums" at bounding box center [185, 195] width 101 height 14
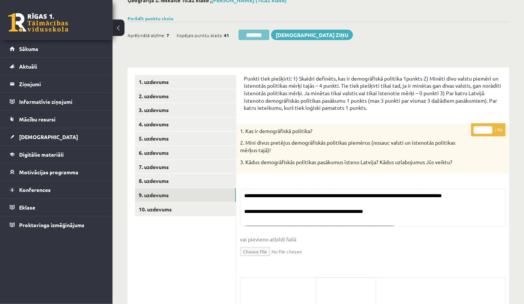
click at [252, 31] on input "********" at bounding box center [254, 35] width 31 height 11
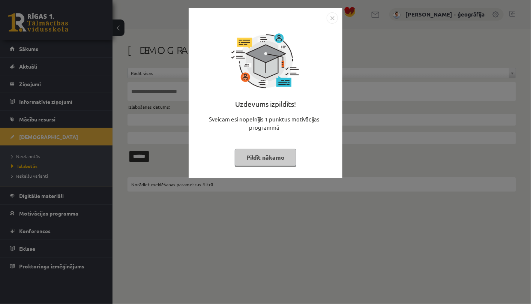
click at [251, 160] on button "Pildīt nākamo" at bounding box center [266, 157] width 62 height 17
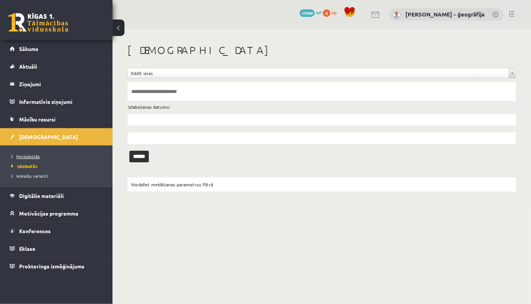
click at [38, 154] on span "Neizlabotās" at bounding box center [25, 156] width 29 height 6
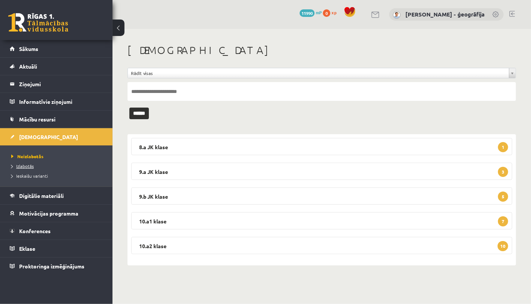
click at [27, 167] on span "Izlabotās" at bounding box center [22, 166] width 23 height 6
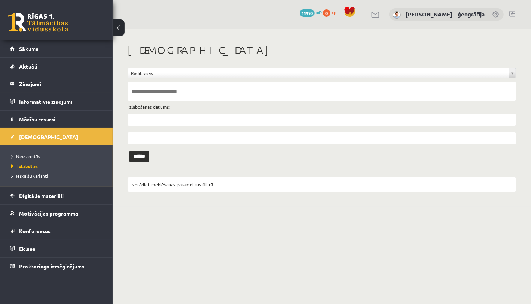
click at [177, 124] on input "text" at bounding box center [322, 120] width 389 height 12
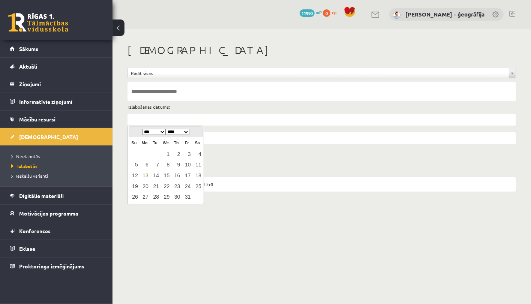
click at [147, 175] on link "13" at bounding box center [145, 176] width 10 height 10
type input "**********"
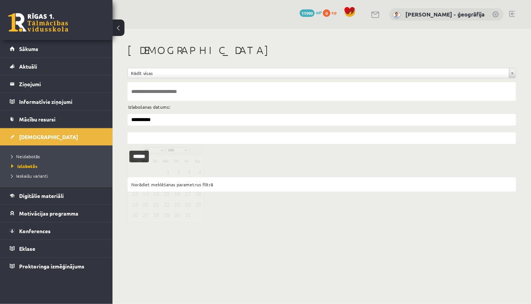
drag, startPoint x: 156, startPoint y: 138, endPoint x: 153, endPoint y: 144, distance: 7.4
click at [156, 138] on input "text" at bounding box center [322, 138] width 389 height 12
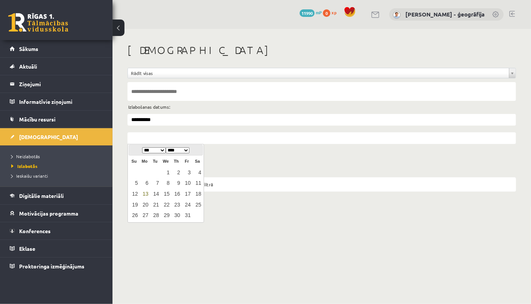
click at [146, 197] on link "13" at bounding box center [145, 194] width 10 height 10
type input "**********"
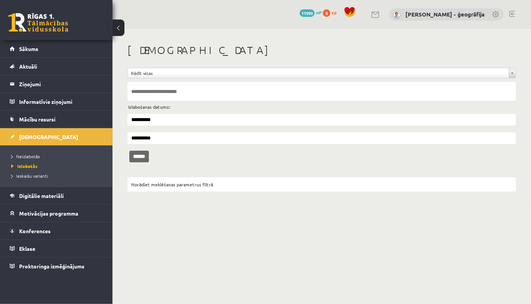
click at [144, 151] on input "******" at bounding box center [139, 157] width 20 height 12
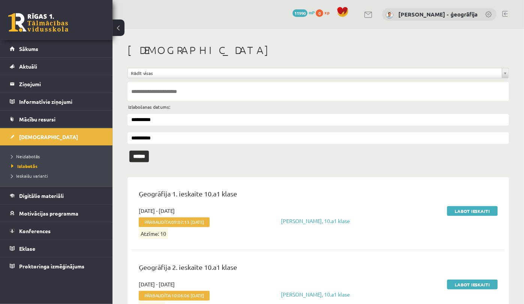
click at [26, 155] on span "Neizlabotās" at bounding box center [25, 156] width 29 height 6
